Goal: Task Accomplishment & Management: Complete application form

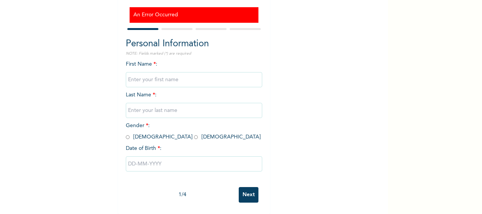
scroll to position [69, 0]
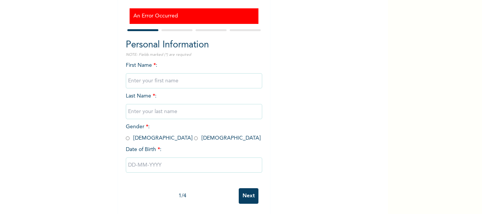
click at [178, 83] on input "text" at bounding box center [194, 80] width 136 height 15
type input "[PERSON_NAME]"
click at [177, 109] on input "text" at bounding box center [194, 111] width 136 height 15
type input "MBATA"
click at [194, 138] on input "radio" at bounding box center [196, 137] width 4 height 7
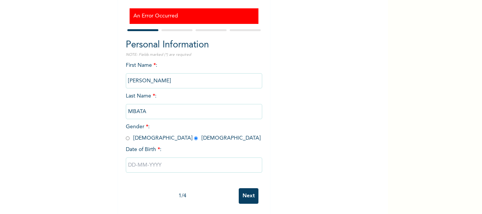
radio input "true"
click at [160, 168] on input "text" at bounding box center [194, 164] width 136 height 15
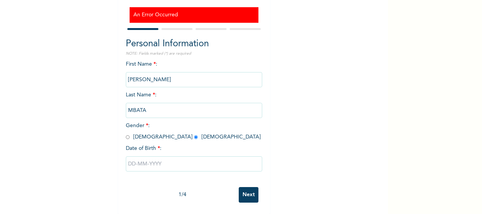
select select "7"
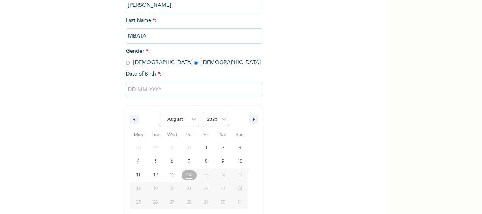
scroll to position [154, 0]
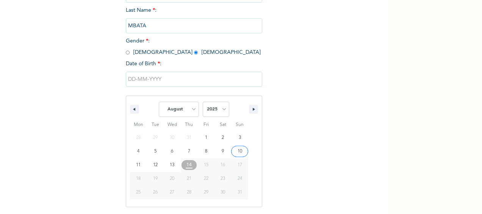
type input "08/10/2025"
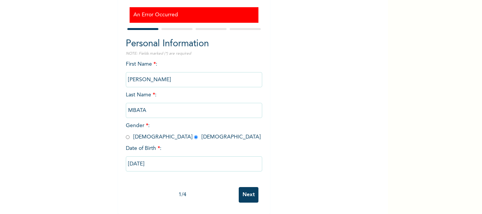
scroll to position [76, 0]
click at [151, 159] on input "08/10/2025" at bounding box center [194, 163] width 136 height 15
select select "7"
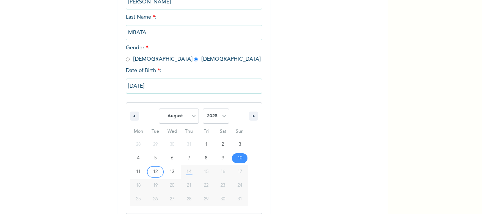
scroll to position [154, 0]
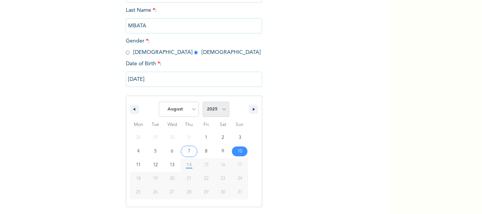
click at [219, 110] on select "2025 2024 2023 2022 2021 2020 2019 2018 2017 2016 2015 2014 2013 2012 2011 2010…" at bounding box center [216, 108] width 27 height 15
select select "1981"
click at [203, 103] on select "2025 2024 2023 2022 2021 2020 2019 2018 2017 2016 2015 2014 2013 2012 2011 2010…" at bounding box center [216, 108] width 27 height 15
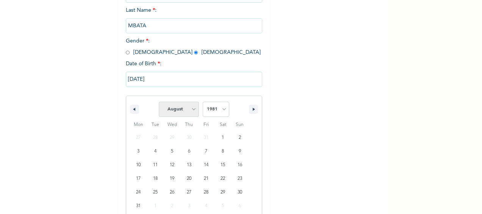
click at [191, 111] on select "January February March April May June July August September October November De…" at bounding box center [179, 108] width 40 height 15
select select "1"
click at [159, 103] on select "January February March April May June July August September October November De…" at bounding box center [179, 108] width 40 height 15
type input "[DATE]"
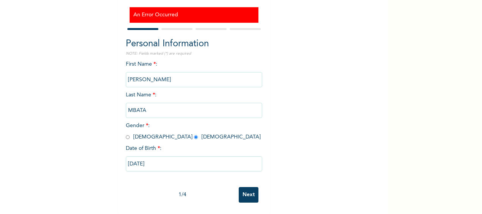
scroll to position [76, 0]
click at [244, 188] on input "Next" at bounding box center [249, 195] width 20 height 16
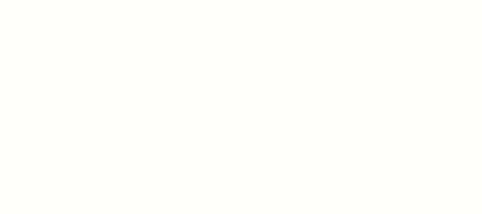
click at [242, 46] on div at bounding box center [241, 107] width 482 height 214
click at [242, 52] on div at bounding box center [241, 107] width 482 height 214
click at [243, 52] on div at bounding box center [241, 107] width 482 height 214
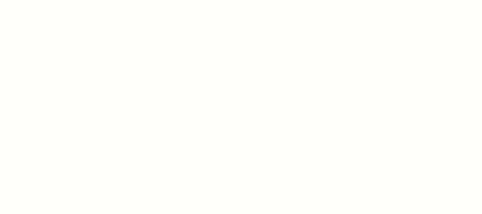
click at [352, 41] on div at bounding box center [241, 107] width 482 height 214
click at [189, 38] on div at bounding box center [241, 107] width 482 height 214
click at [314, 35] on div at bounding box center [241, 107] width 482 height 214
drag, startPoint x: 367, startPoint y: 80, endPoint x: 376, endPoint y: 79, distance: 9.9
click at [367, 80] on div at bounding box center [241, 107] width 482 height 214
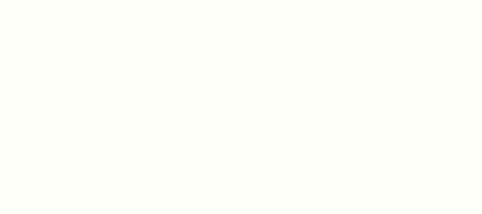
click at [332, 8] on div at bounding box center [241, 107] width 482 height 214
click at [298, 27] on div at bounding box center [241, 107] width 482 height 214
click at [300, 27] on div at bounding box center [241, 107] width 482 height 214
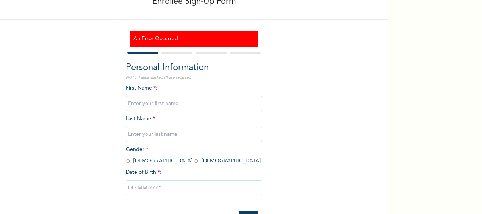
scroll to position [45, 0]
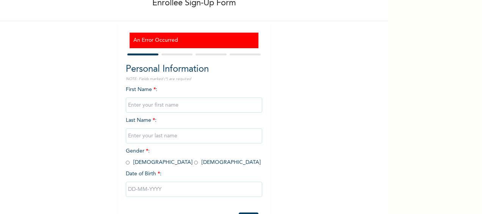
click at [179, 104] on input "text" at bounding box center [194, 104] width 136 height 15
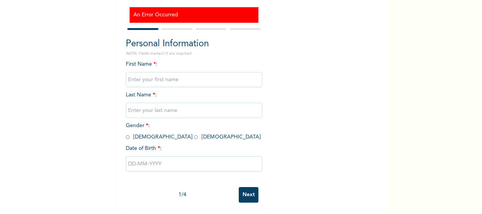
drag, startPoint x: 308, startPoint y: 145, endPoint x: 304, endPoint y: 141, distance: 5.6
click at [309, 143] on div "Enrollee Sign-Up Form An Error Occurred Personal Information NOTE: Fields marke…" at bounding box center [194, 72] width 388 height 284
click at [245, 189] on input "Next" at bounding box center [249, 195] width 20 height 16
click at [172, 72] on input "text" at bounding box center [194, 79] width 136 height 15
type input "[PERSON_NAME]"
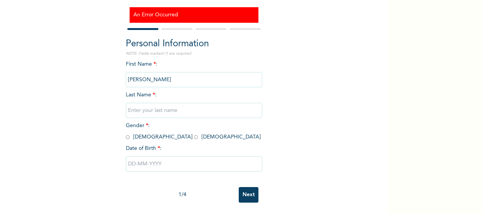
type input "MBATA"
click at [245, 187] on input "Next" at bounding box center [249, 195] width 20 height 16
click at [187, 156] on input "text" at bounding box center [194, 163] width 136 height 15
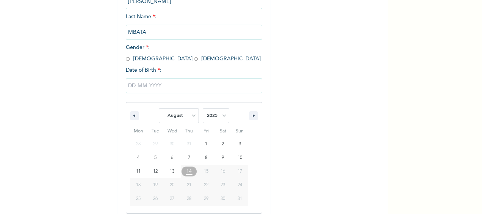
scroll to position [154, 0]
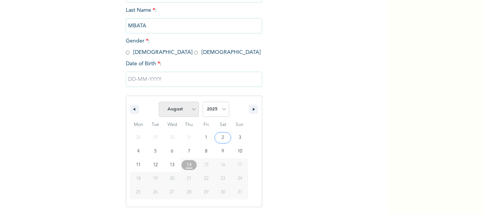
click at [190, 111] on select "January February March April May June July August September October November De…" at bounding box center [179, 108] width 40 height 15
select select "1"
click at [159, 103] on select "January February March April May June July August September October November De…" at bounding box center [179, 108] width 40 height 15
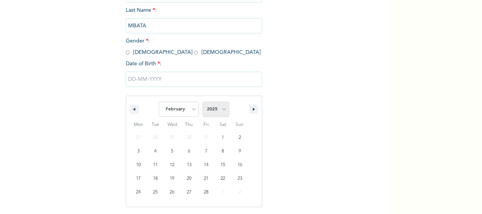
click at [218, 113] on select "2025 2024 2023 2022 2021 2020 2019 2018 2017 2016 2015 2014 2013 2012 2011 2010…" at bounding box center [216, 108] width 27 height 15
select select "1981"
click at [203, 103] on select "2025 2024 2023 2022 2021 2020 2019 2018 2017 2016 2015 2014 2013 2012 2011 2010…" at bounding box center [216, 108] width 27 height 15
type input "[DATE]"
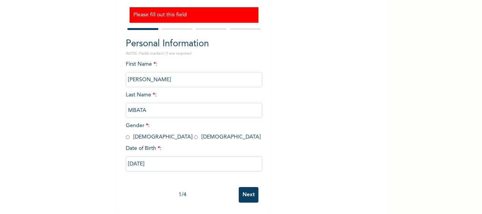
click at [245, 189] on input "Next" at bounding box center [249, 195] width 20 height 16
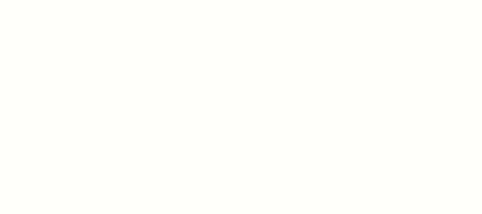
click at [434, 82] on div at bounding box center [241, 107] width 482 height 214
click at [367, 26] on div at bounding box center [241, 107] width 482 height 214
click at [374, 45] on div at bounding box center [241, 107] width 482 height 214
